Goal: Transaction & Acquisition: Book appointment/travel/reservation

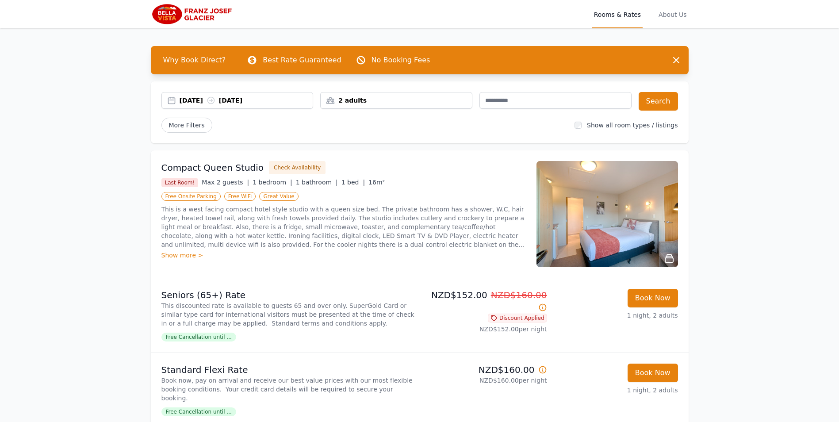
click at [196, 99] on div "[DATE] [DATE]" at bounding box center [247, 100] width 134 height 9
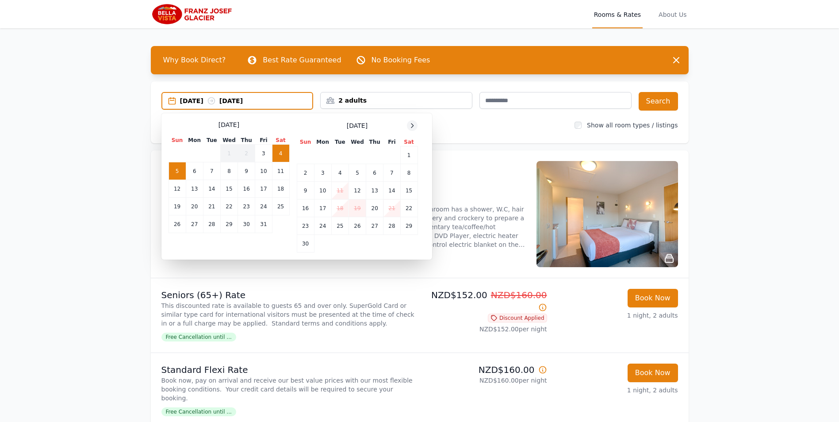
click at [409, 126] on icon at bounding box center [412, 125] width 7 height 7
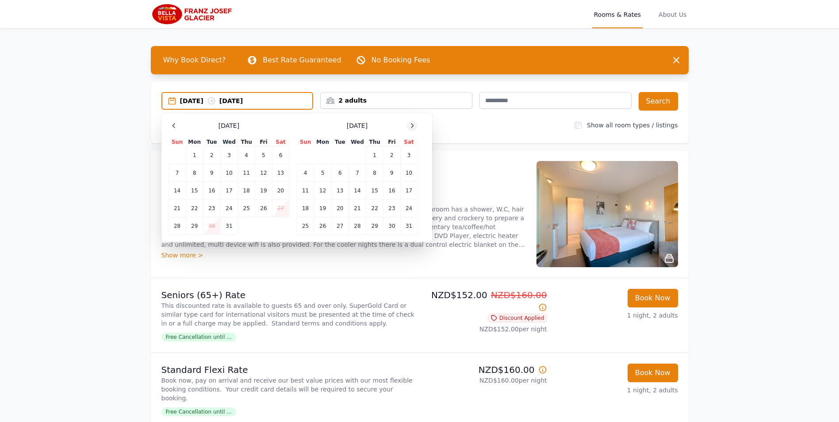
click at [409, 126] on icon at bounding box center [412, 125] width 7 height 7
click at [409, 190] on td "21" at bounding box center [408, 191] width 17 height 18
click at [320, 209] on td "23" at bounding box center [322, 208] width 17 height 18
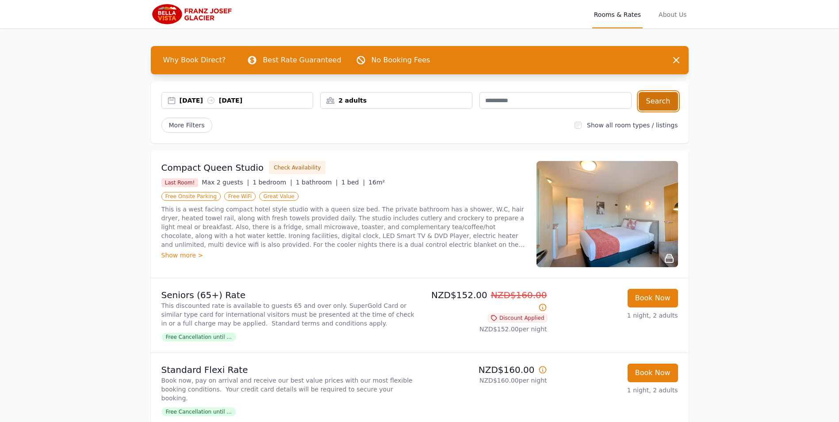
click at [659, 99] on button "Search" at bounding box center [658, 101] width 39 height 19
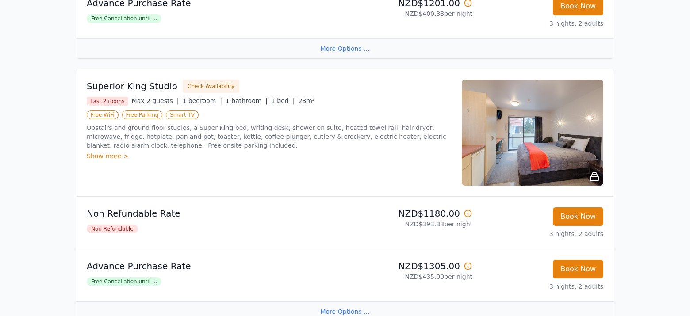
scroll to position [619, 0]
